Goal: Navigation & Orientation: Find specific page/section

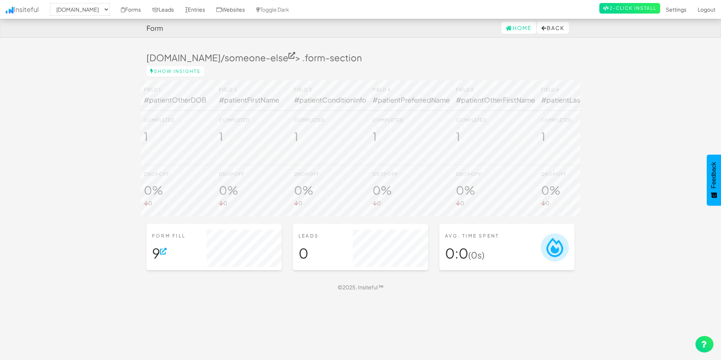
select select "2385"
click at [165, 255] on icon at bounding box center [163, 251] width 7 height 7
click at [147, 12] on link "Forms" at bounding box center [130, 9] width 31 height 19
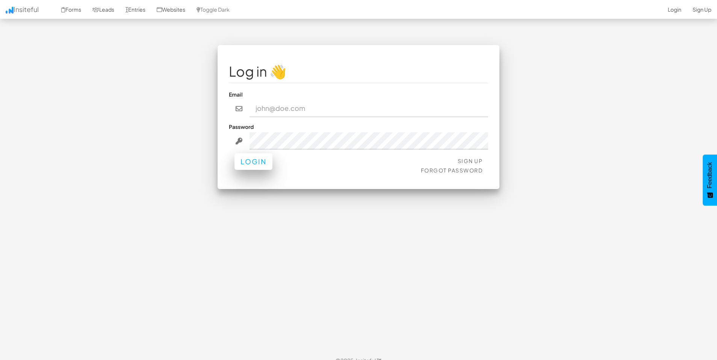
type input "admin@herenow.health"
click at [259, 164] on button "Login" at bounding box center [253, 161] width 38 height 17
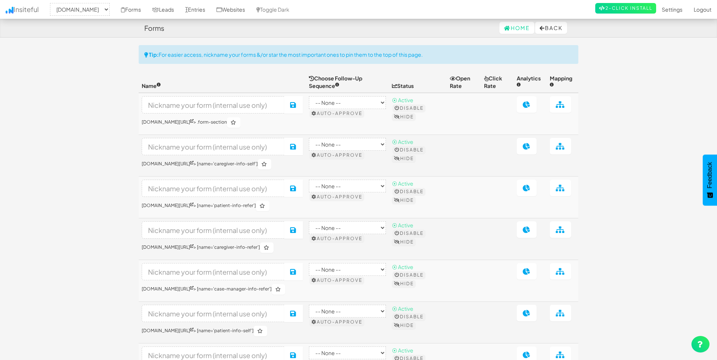
select select "2385"
click at [97, 10] on select "-- None -- herenow-production.up.railway.app signup.herenow.health" at bounding box center [80, 9] width 60 height 13
click at [511, 28] on link "Home" at bounding box center [516, 28] width 35 height 12
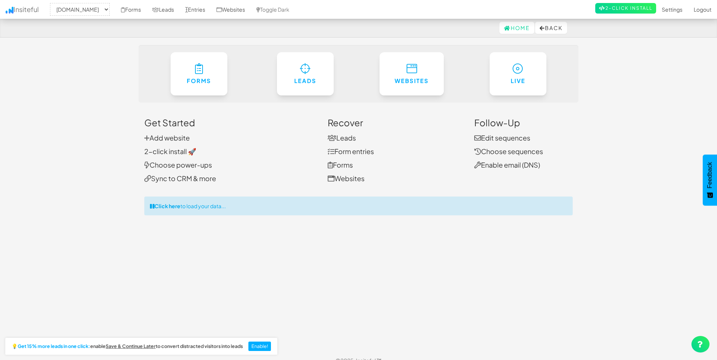
select select "2385"
click at [251, 9] on link "Websites" at bounding box center [231, 9] width 40 height 19
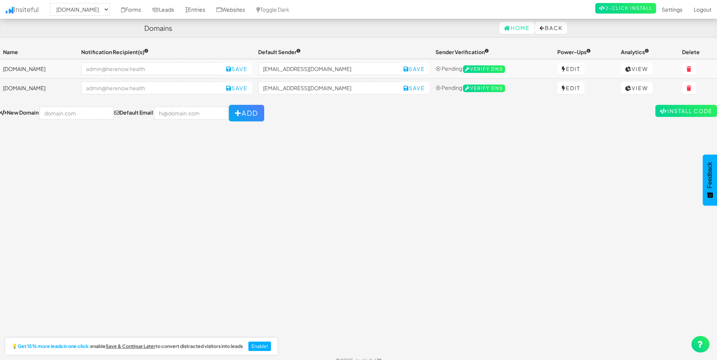
select select "2385"
click at [646, 67] on link "View" at bounding box center [637, 69] width 32 height 12
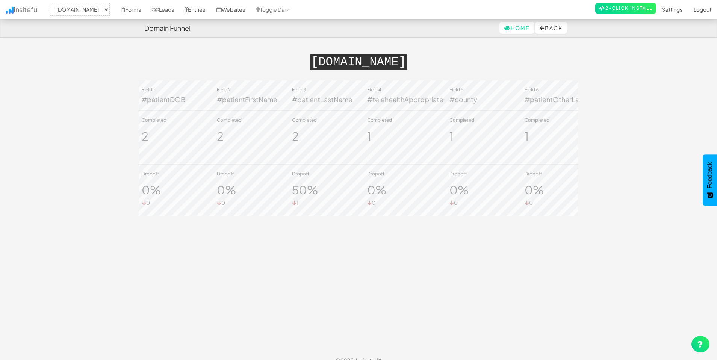
select select "2385"
